Goal: Use online tool/utility: Utilize a website feature to perform a specific function

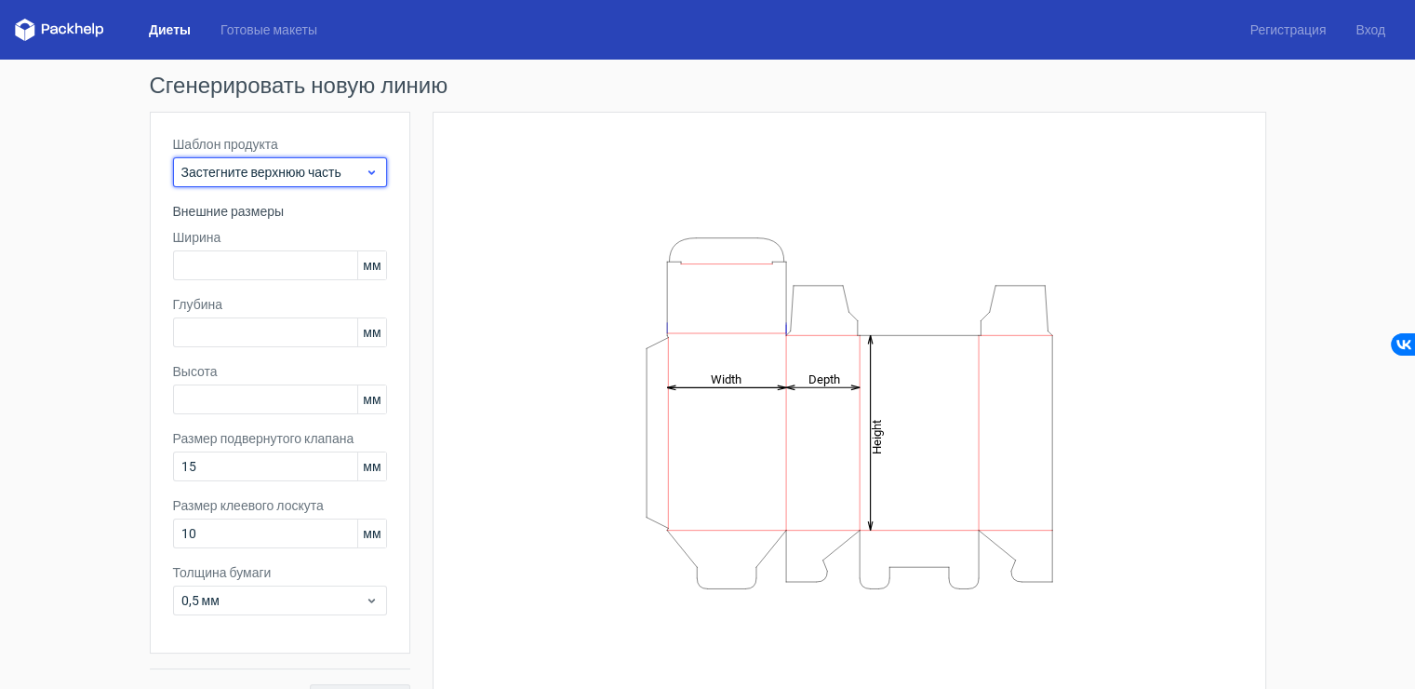
click at [299, 172] on ya-tr-span "Застегните верхнюю часть" at bounding box center [261, 172] width 160 height 15
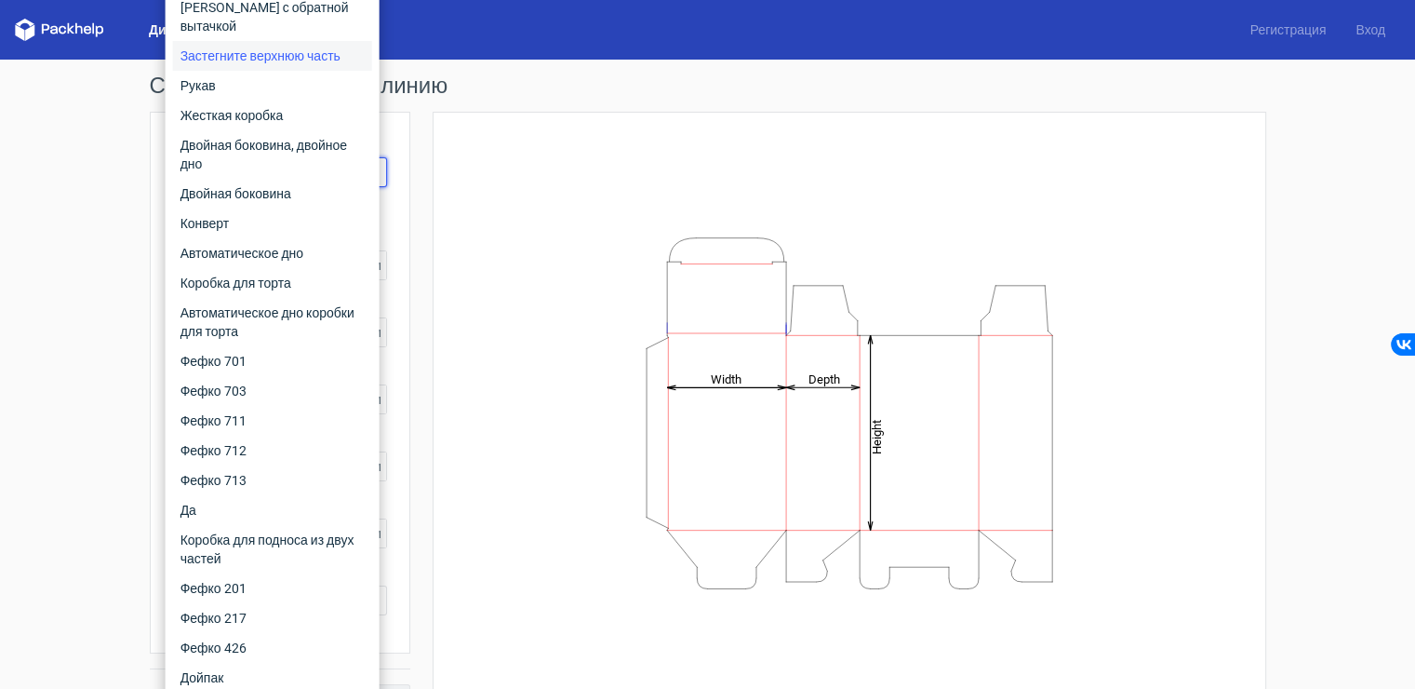
click at [507, 204] on div "Height Depth Width" at bounding box center [849, 413] width 787 height 556
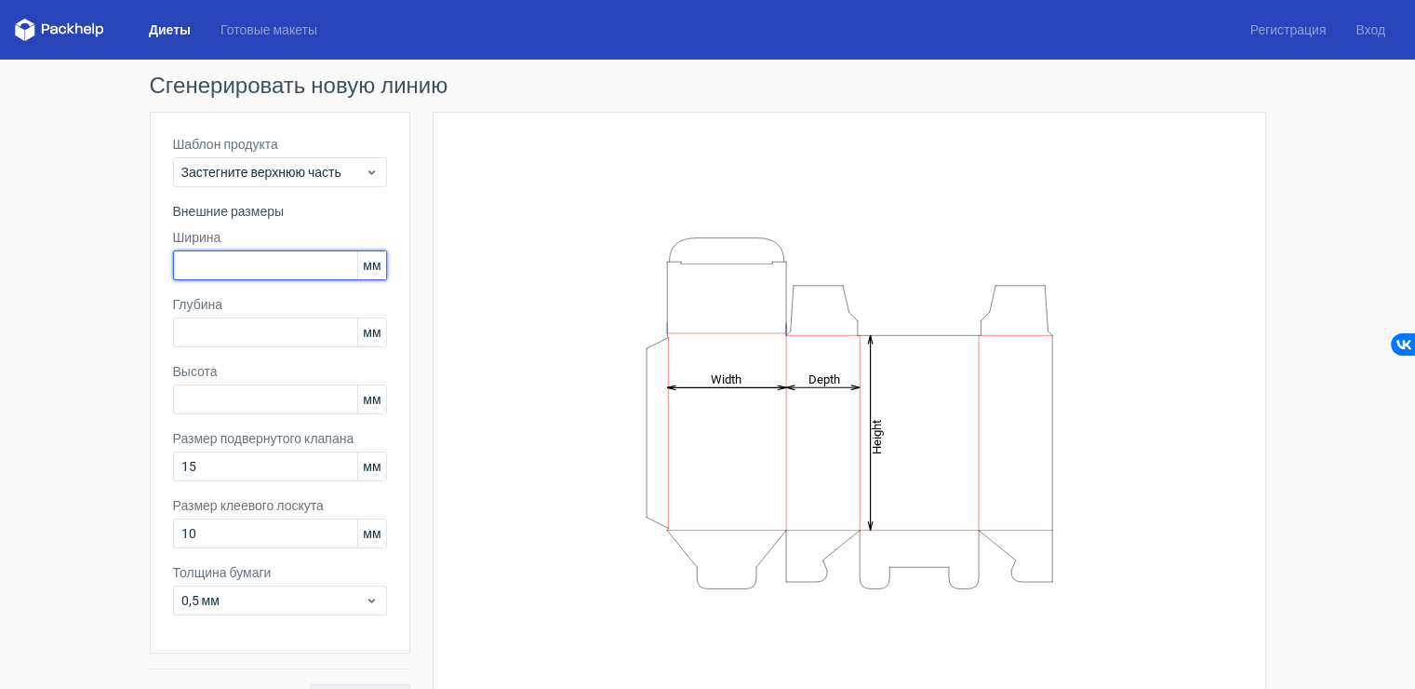
click at [291, 267] on input "text" at bounding box center [280, 265] width 214 height 30
type input "185"
click at [269, 352] on div "Шаблон продукта Застегните верхнюю часть Внешние размеры Ширина 185 мм Глубина …" at bounding box center [280, 383] width 261 height 542
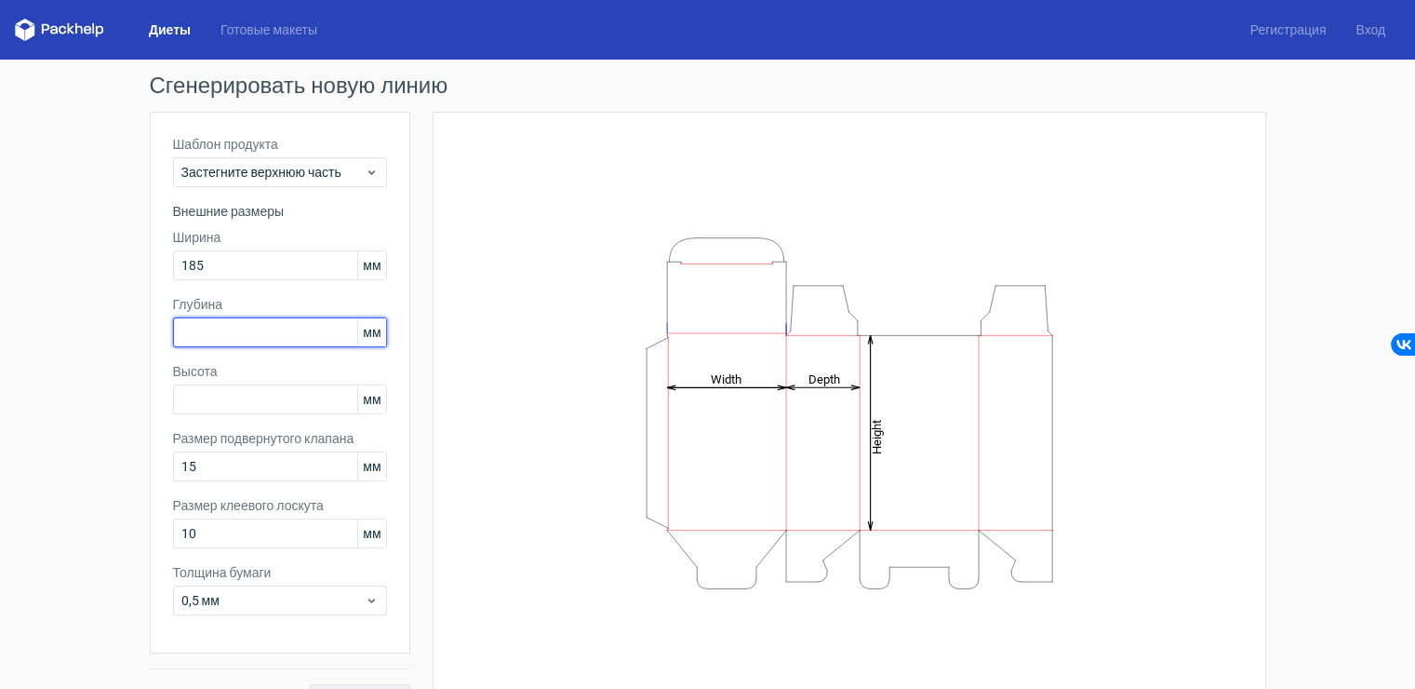
click at [276, 342] on input "text" at bounding box center [280, 332] width 214 height 30
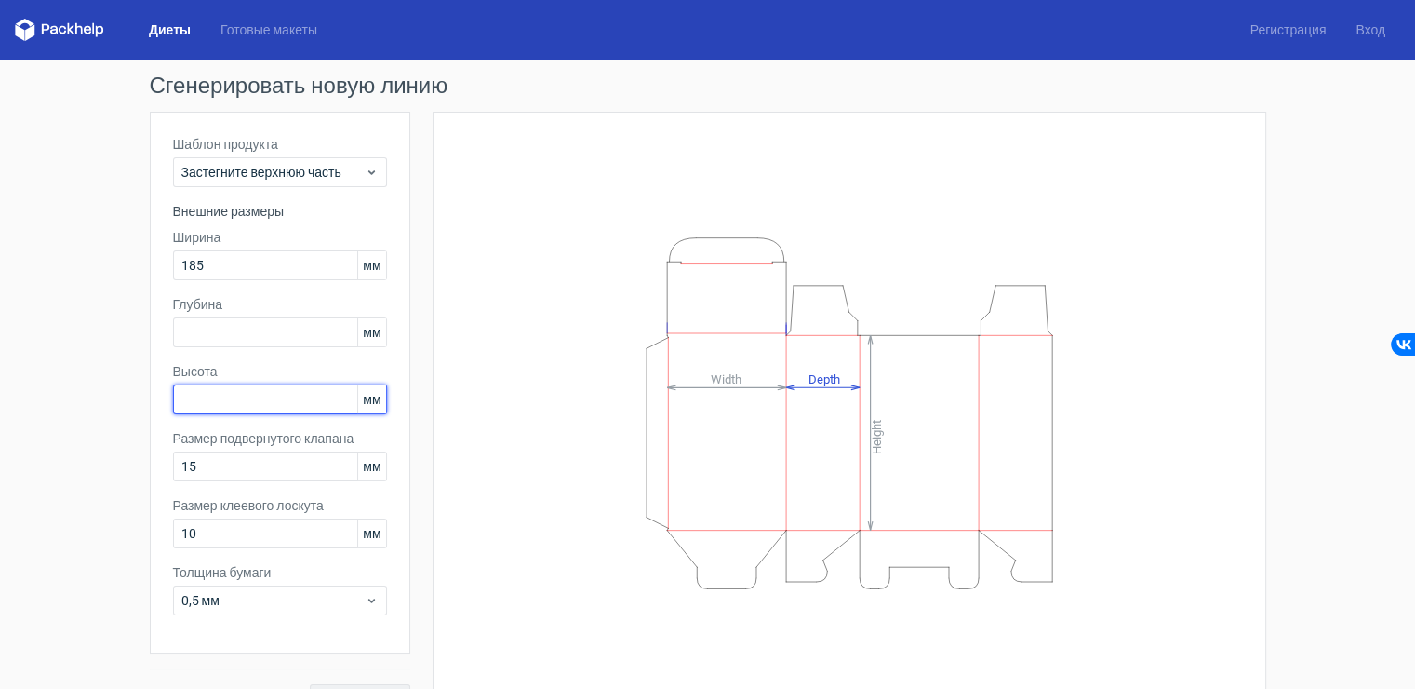
click at [257, 403] on input "text" at bounding box center [280, 399] width 214 height 30
type input "1"
type input "205"
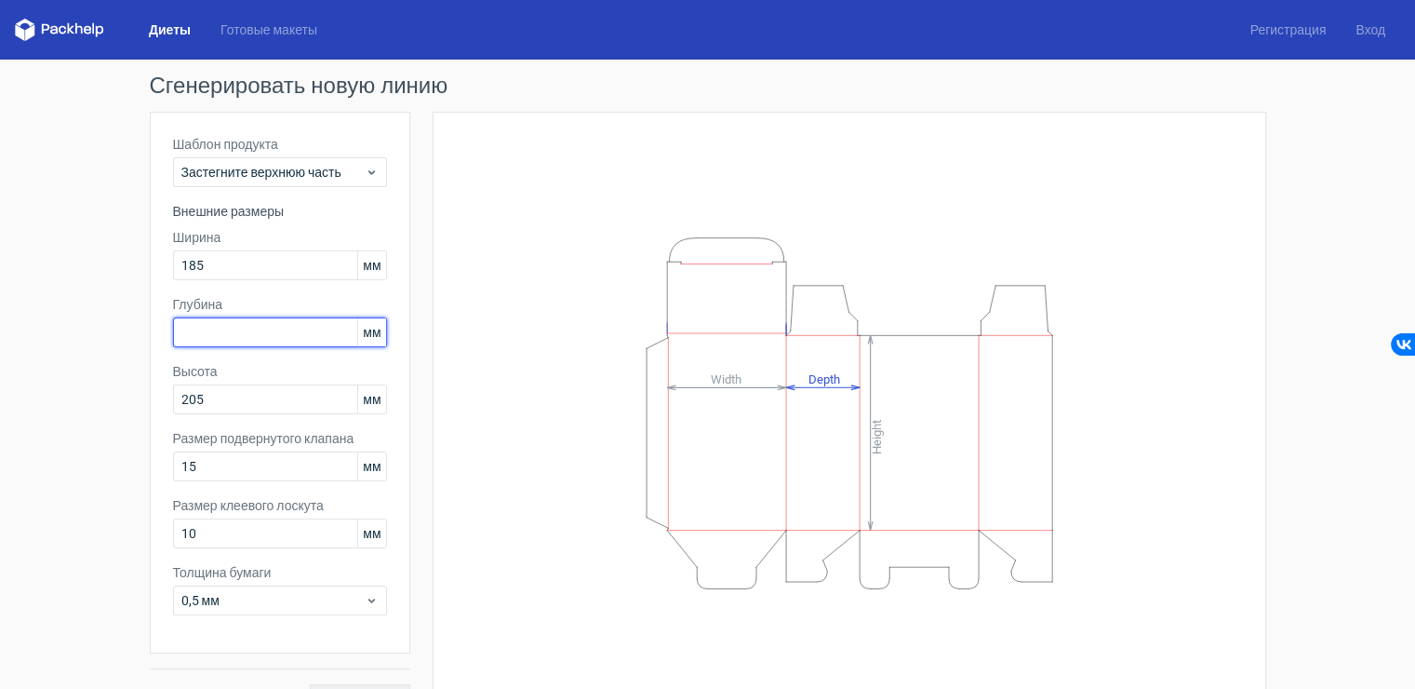
click at [281, 338] on input "text" at bounding box center [280, 332] width 214 height 30
type input "70"
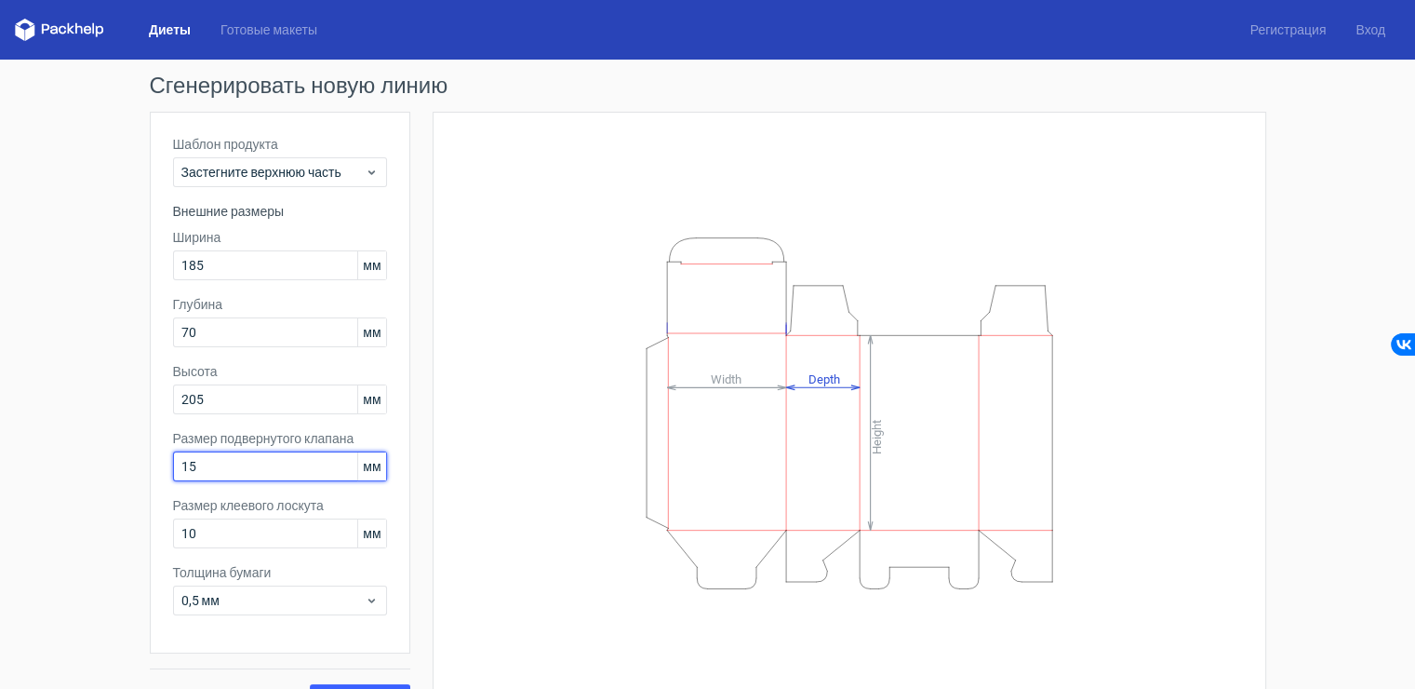
click at [279, 468] on input "15" at bounding box center [280, 466] width 214 height 30
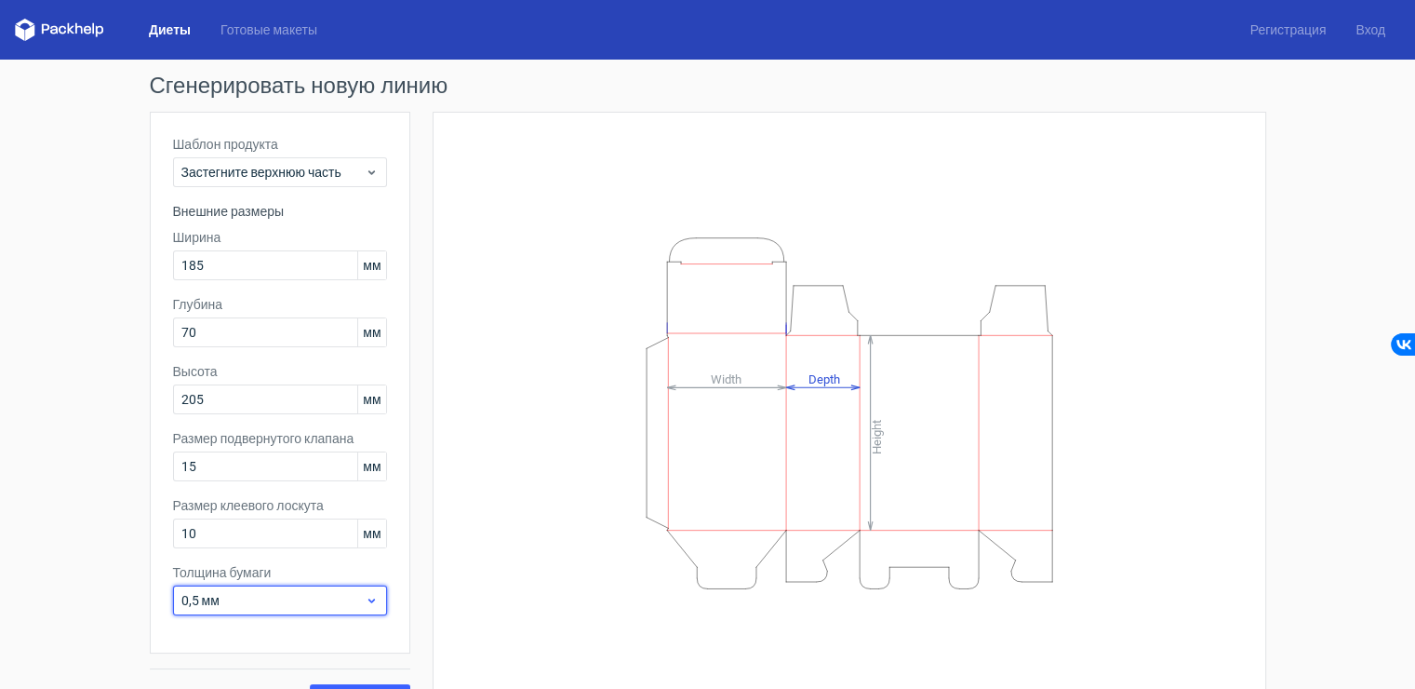
click at [331, 599] on span "0,5 мм" at bounding box center [272, 600] width 183 height 19
click at [331, 600] on span "0,5 мм" at bounding box center [272, 600] width 183 height 19
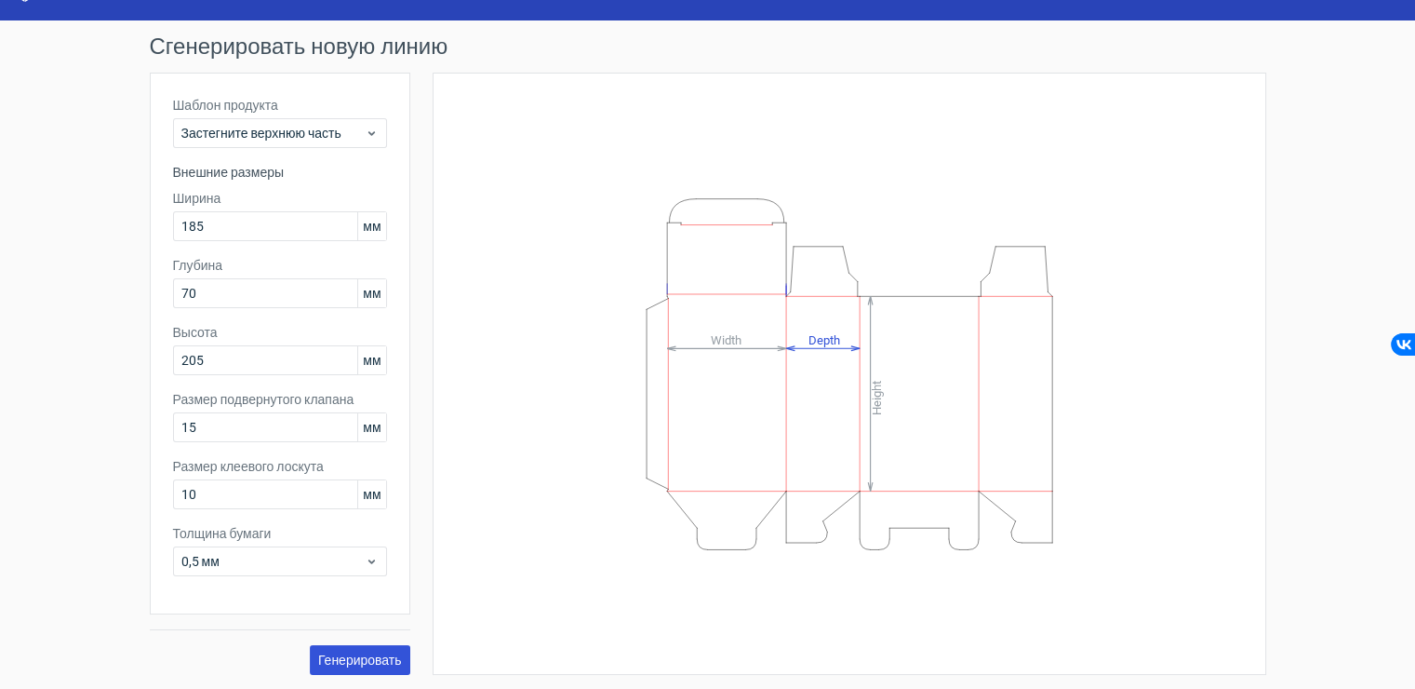
click at [351, 657] on ya-tr-span "Генерировать" at bounding box center [360, 659] width 84 height 13
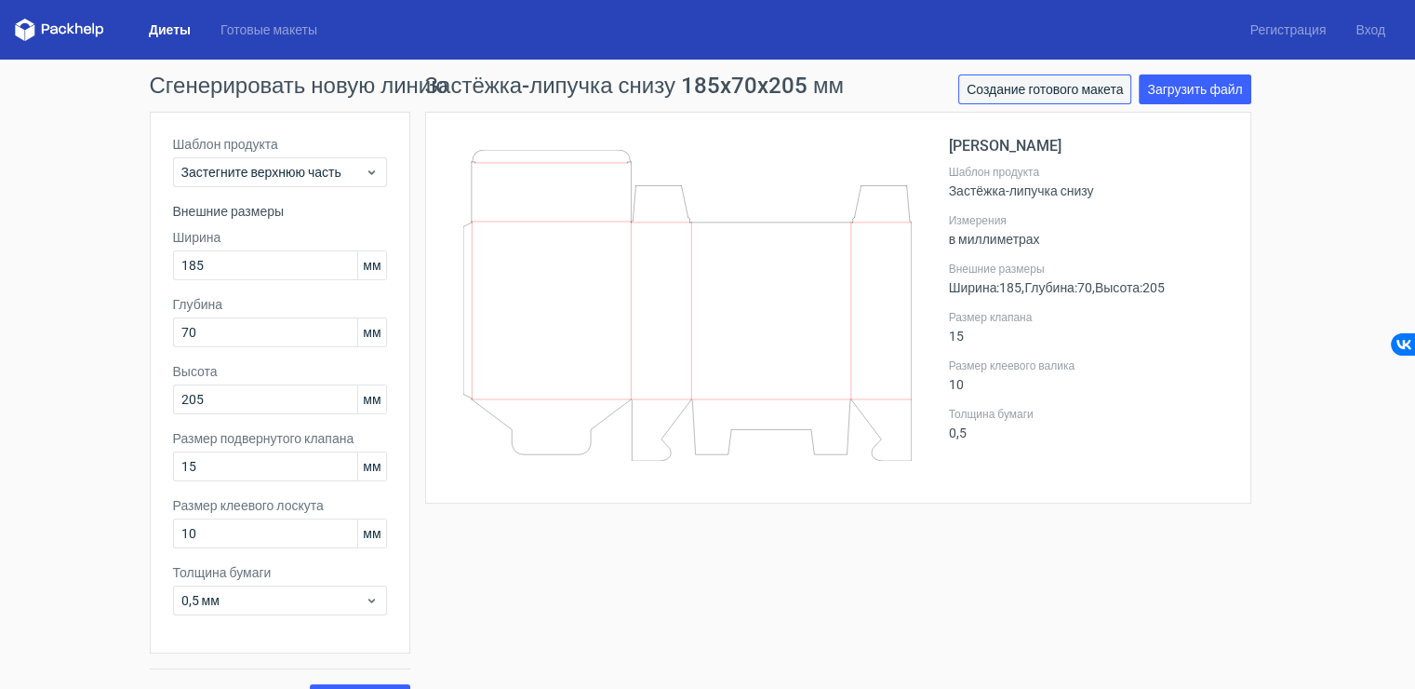
click at [1028, 80] on link "Создание готового макета" at bounding box center [1044, 89] width 173 height 30
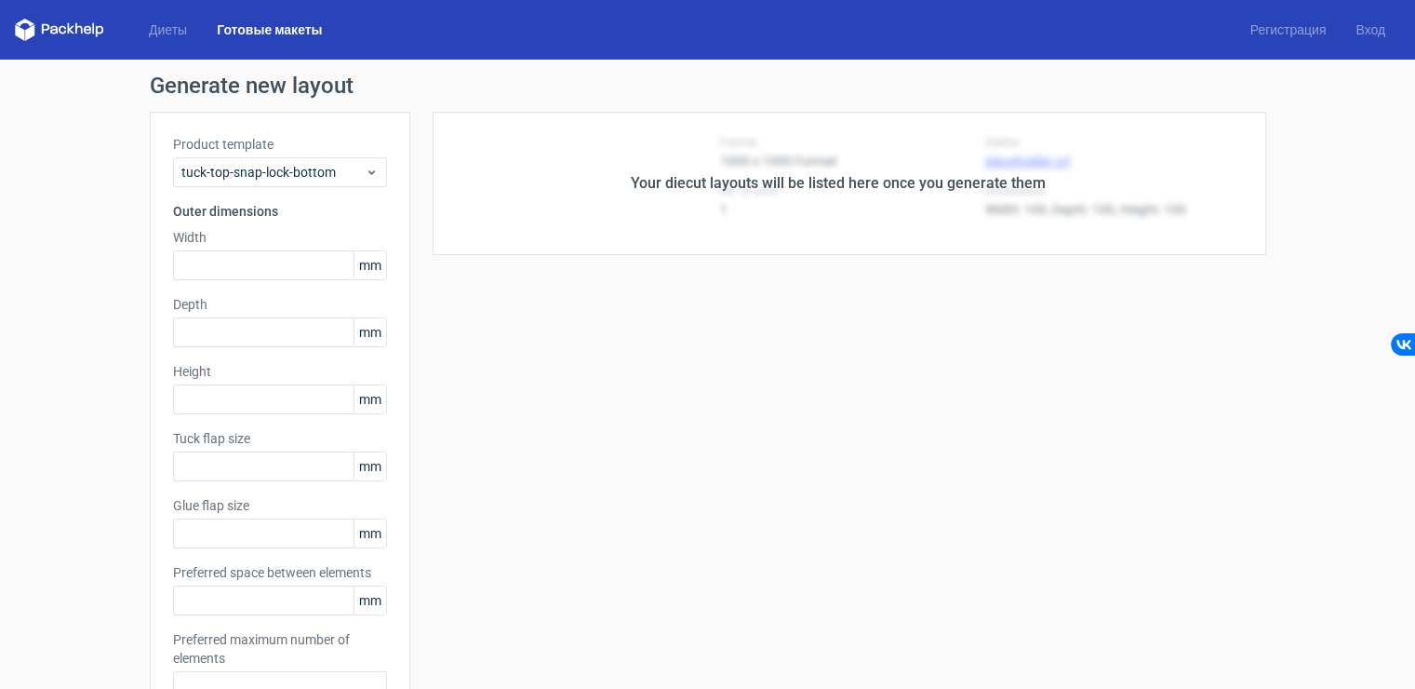
type input "185"
type input "70"
type input "205"
type input "15"
type input "10"
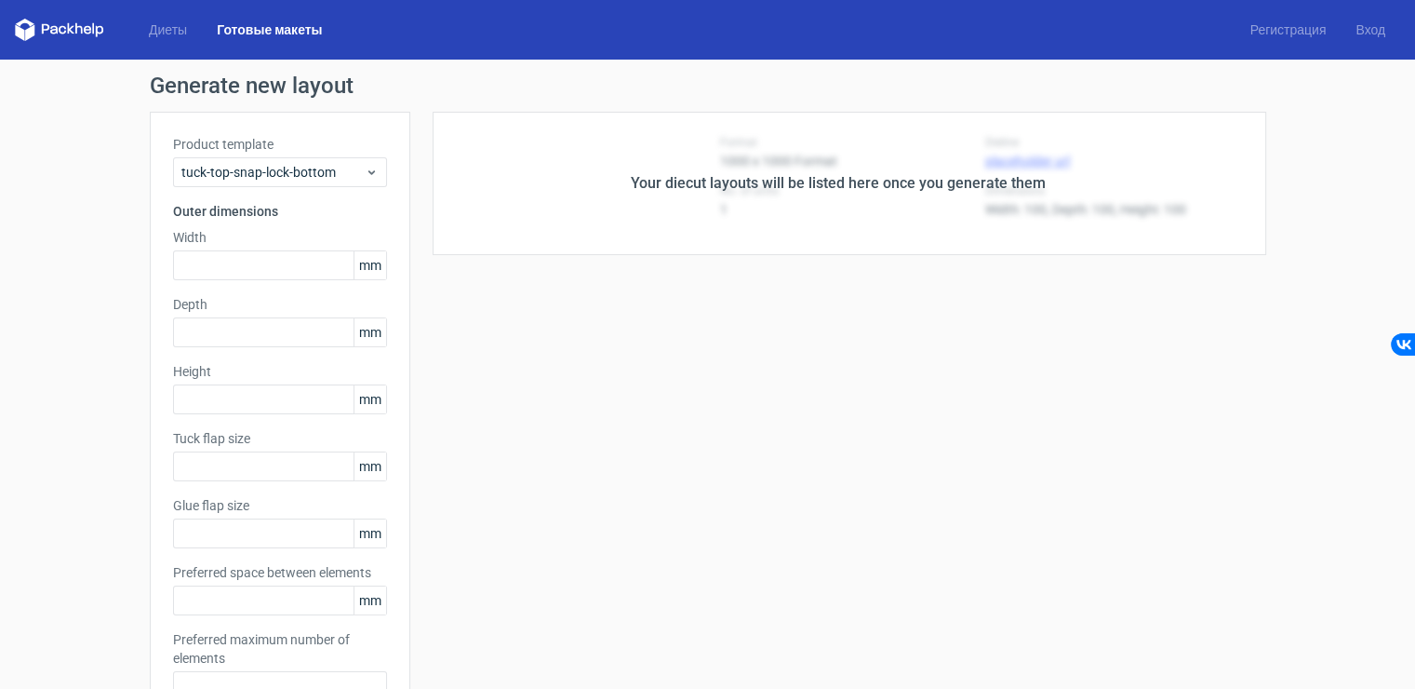
type input "5"
type input "48"
